Goal: Transaction & Acquisition: Purchase product/service

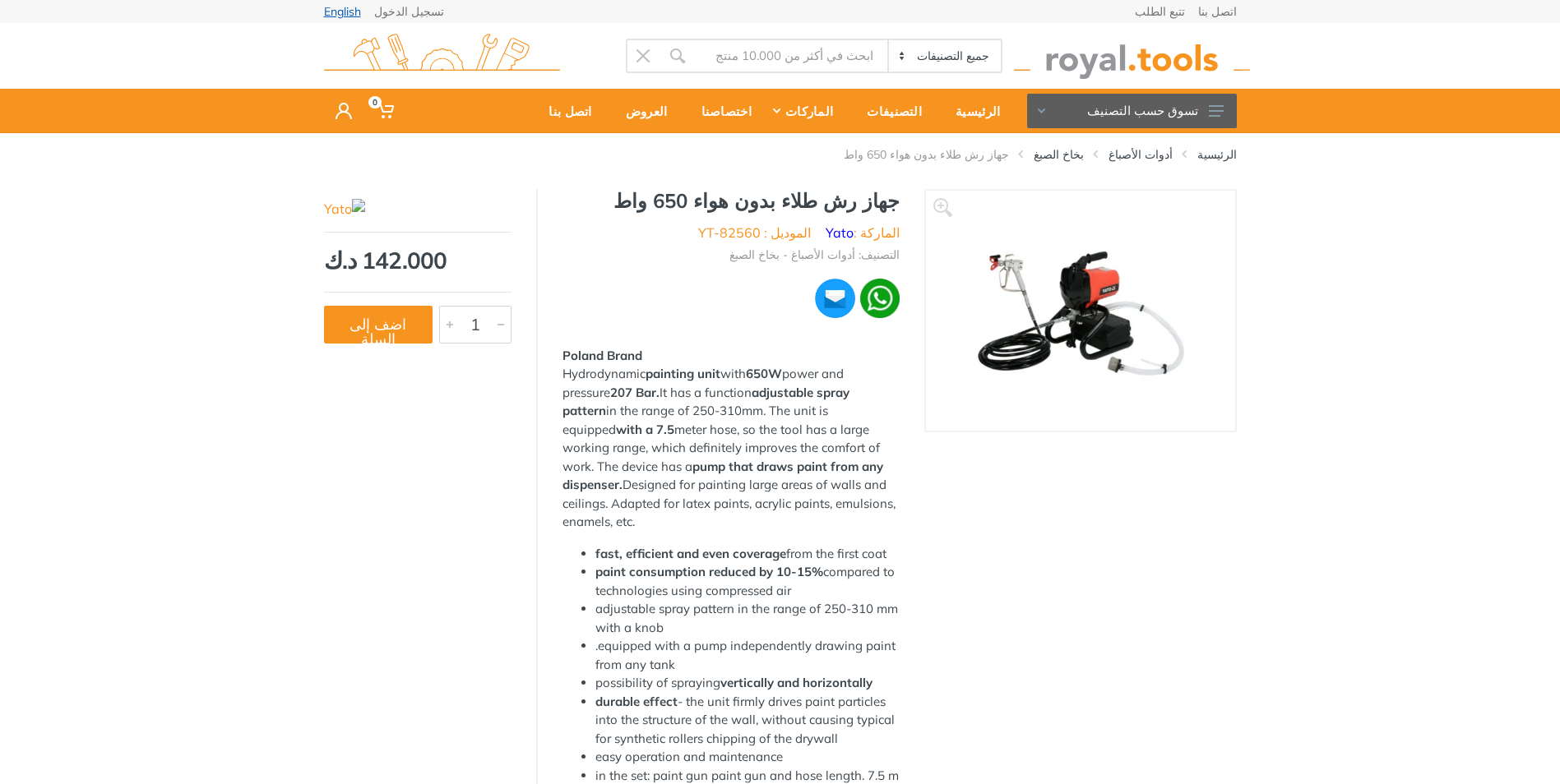
click at [348, 9] on link "English" at bounding box center [342, 11] width 37 height 12
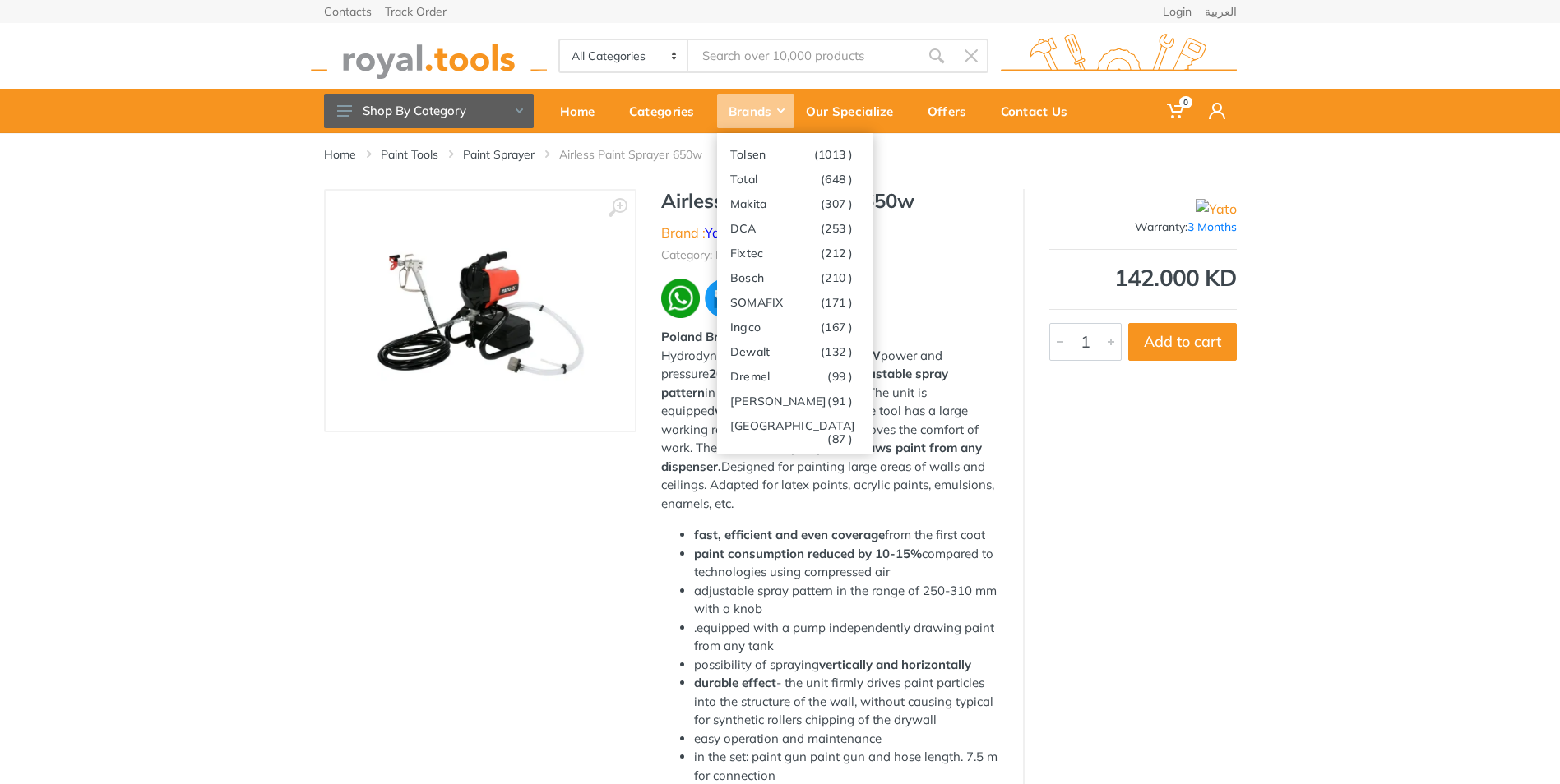
click at [739, 108] on div "Brands" at bounding box center [756, 110] width 77 height 34
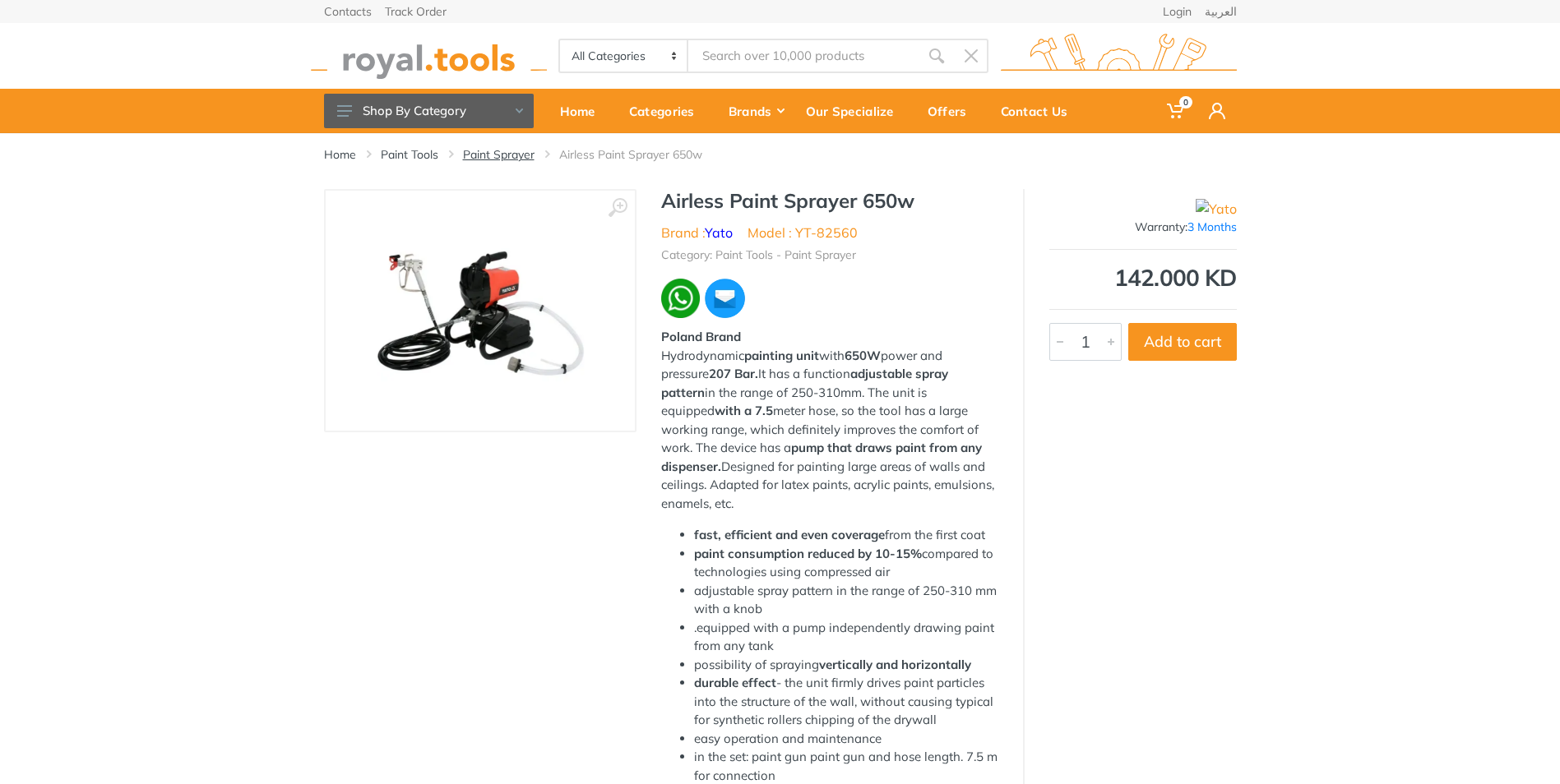
click at [510, 160] on link "Paint Sprayer" at bounding box center [499, 154] width 72 height 16
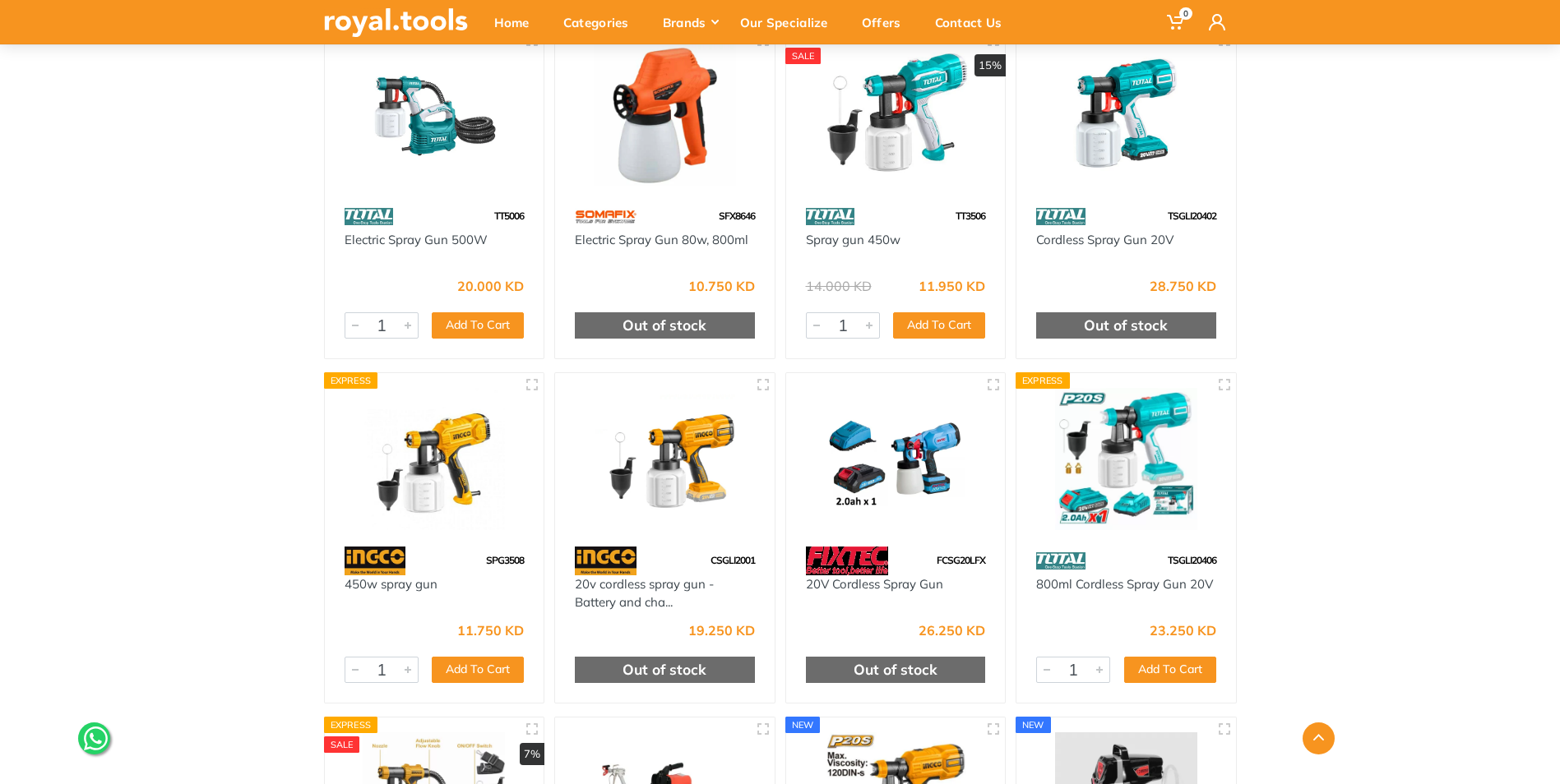
click at [1405, 459] on div "Home Category Paint Tools Paint Sprayer" at bounding box center [780, 328] width 1560 height 1522
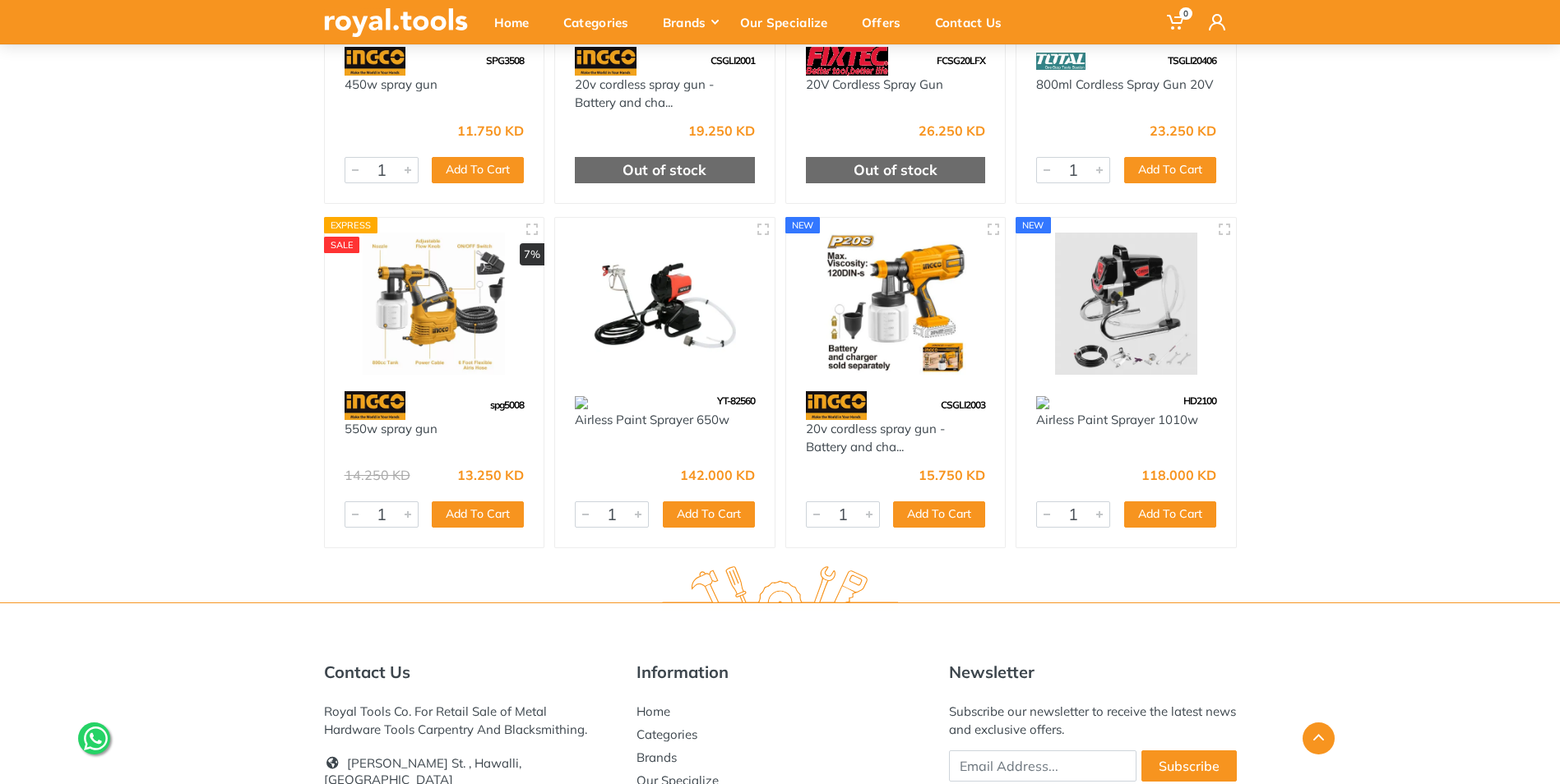
scroll to position [1090, 0]
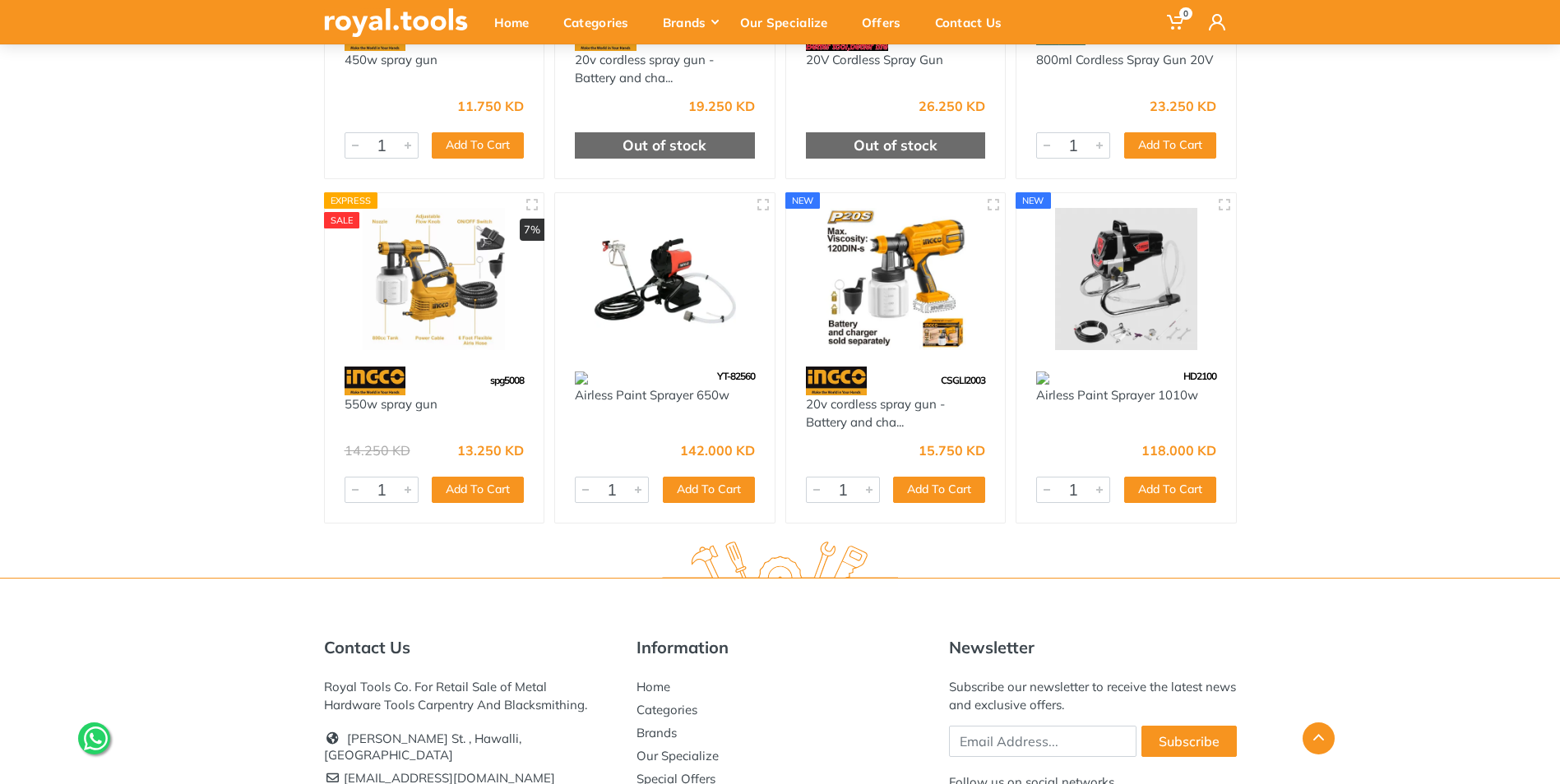
click at [1093, 270] on img at bounding box center [1126, 279] width 190 height 142
